Goal: Contribute content: Contribute content

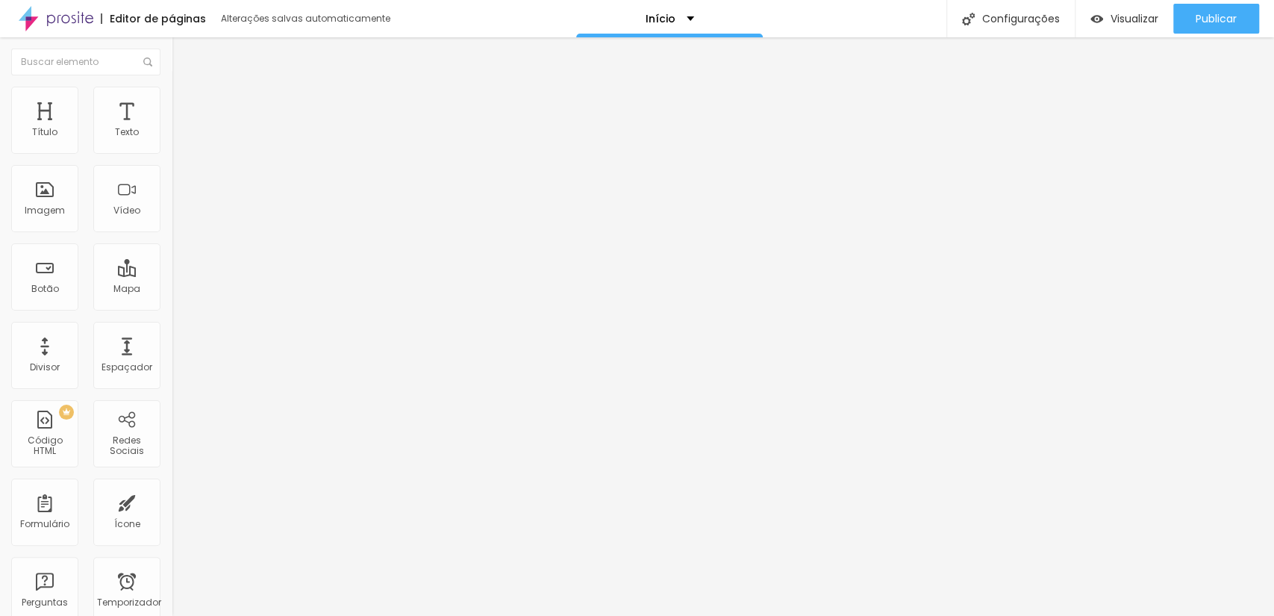
click at [1223, 12] on font "Publicar" at bounding box center [1215, 18] width 41 height 15
click at [1221, 4] on div "Publicar" at bounding box center [1215, 19] width 41 height 30
click at [1214, 19] on font "Publicar" at bounding box center [1215, 18] width 41 height 15
click at [1116, 11] on font "Visualizar" at bounding box center [1134, 18] width 48 height 15
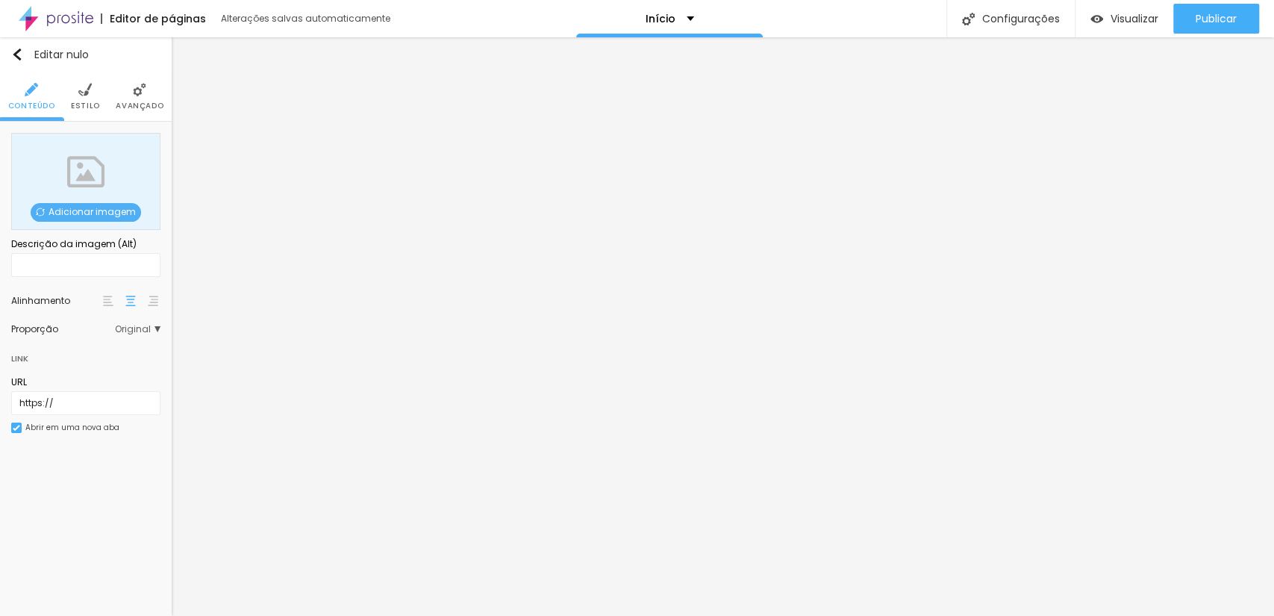
click at [113, 212] on span "Adicionar imagem" at bounding box center [86, 212] width 110 height 19
click at [98, 213] on font "Adicionar imagem" at bounding box center [91, 211] width 87 height 13
click at [72, 213] on font "Adicionar imagem" at bounding box center [91, 211] width 87 height 13
